Goal: Check status: Check status

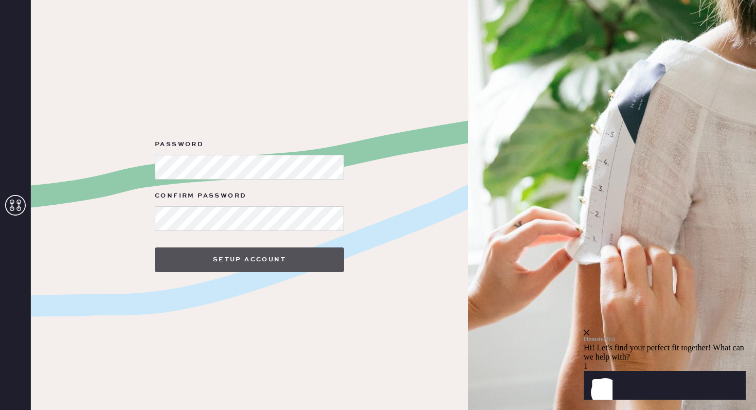
click at [241, 263] on button "Setup Account" at bounding box center [249, 259] width 189 height 25
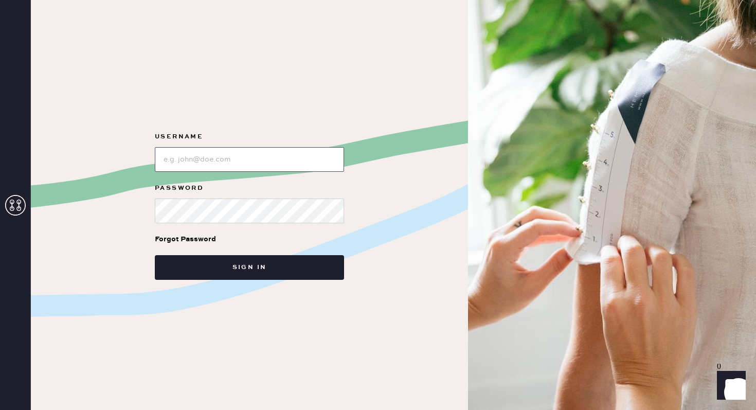
click at [211, 162] on input "loginName" at bounding box center [249, 159] width 189 height 25
type input "[EMAIL_ADDRESS][DOMAIN_NAME]"
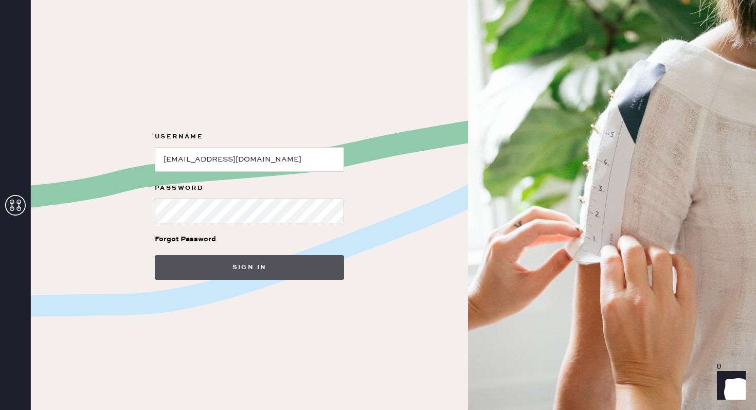
click at [236, 270] on button "Sign in" at bounding box center [249, 267] width 189 height 25
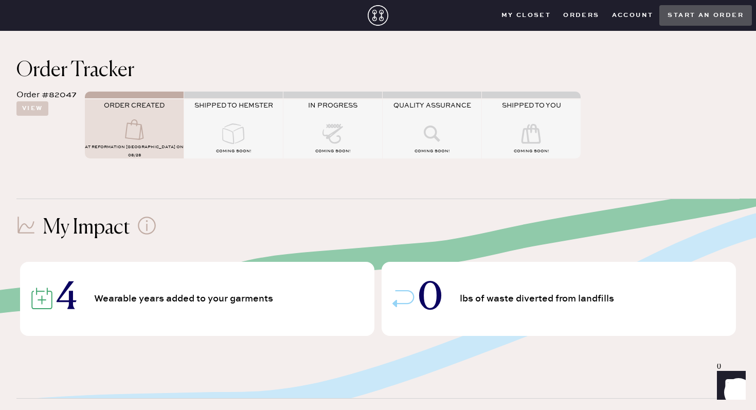
scroll to position [73, 0]
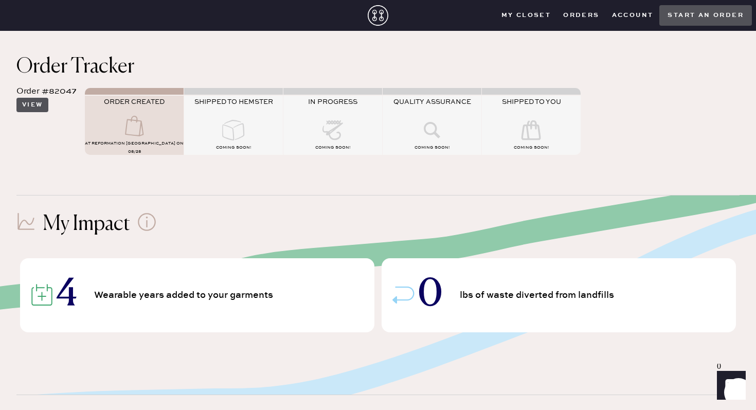
click at [39, 104] on button "View" at bounding box center [32, 105] width 32 height 14
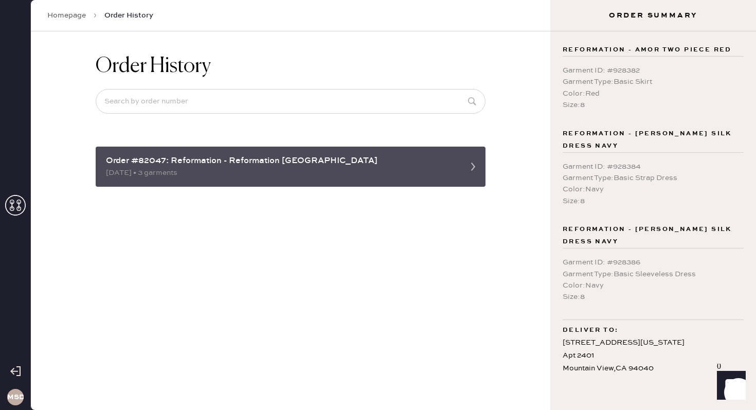
click at [235, 171] on div "08/28/2025 • 3 garments" at bounding box center [281, 172] width 351 height 11
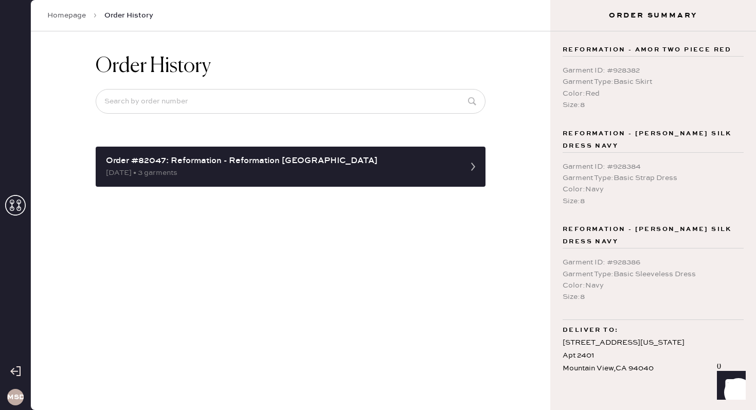
click at [69, 22] on div "Homepage Order History" at bounding box center [291, 15] width 520 height 31
click at [71, 13] on link "Homepage" at bounding box center [66, 15] width 39 height 10
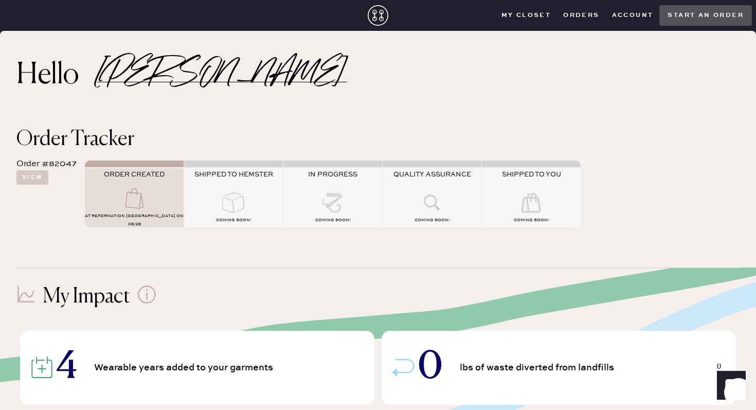
scroll to position [62, 0]
